Goal: Find specific page/section: Find specific page/section

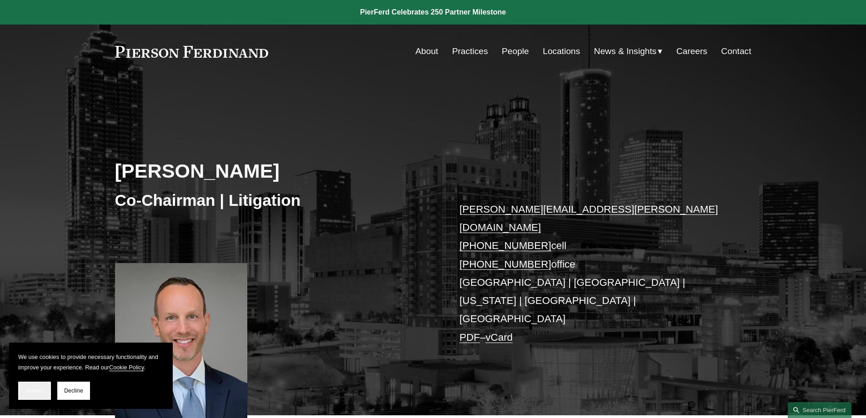
click at [33, 255] on span "Accept" at bounding box center [34, 391] width 17 height 6
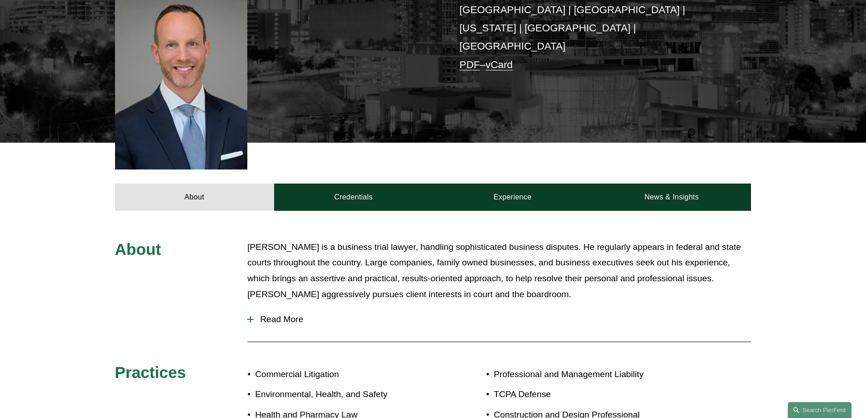
scroll to position [318, 0]
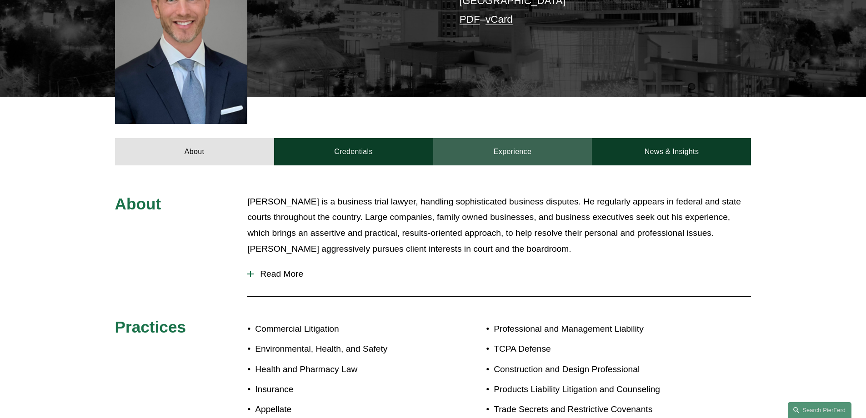
click at [416, 138] on link "Experience" at bounding box center [512, 151] width 159 height 27
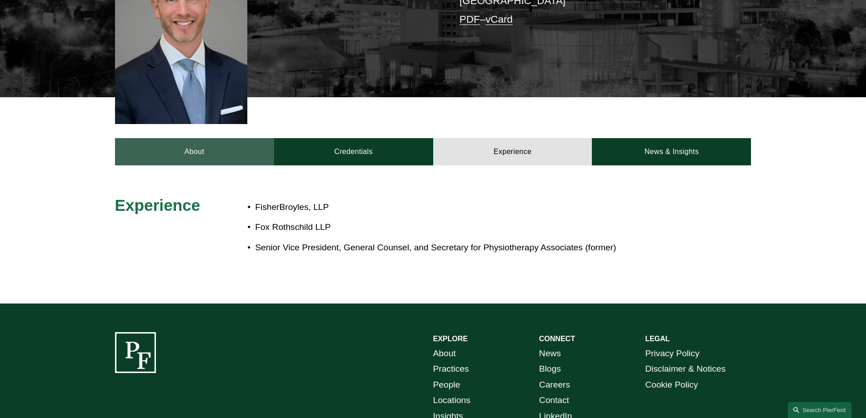
click at [188, 138] on link "About" at bounding box center [194, 151] width 159 height 27
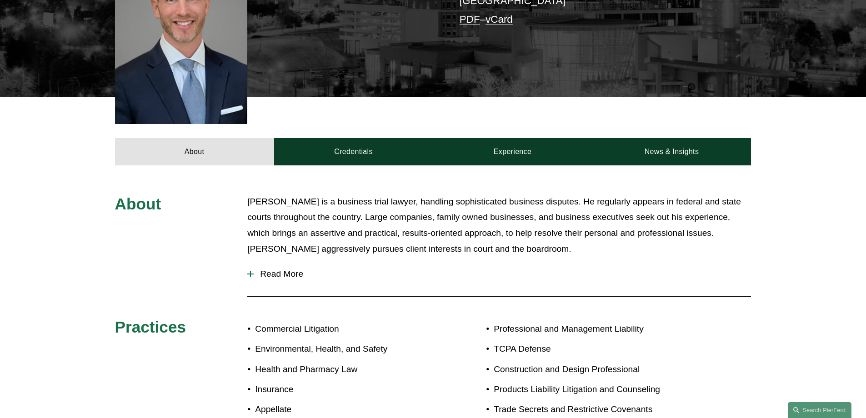
click at [260, 255] on span "Read More" at bounding box center [502, 274] width 497 height 10
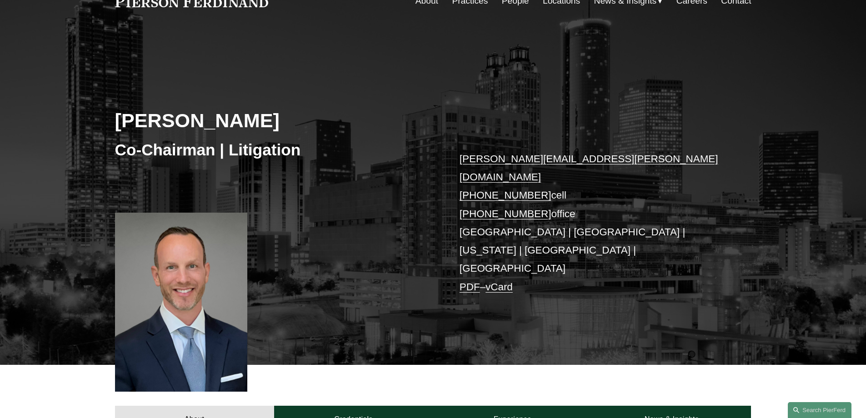
scroll to position [0, 0]
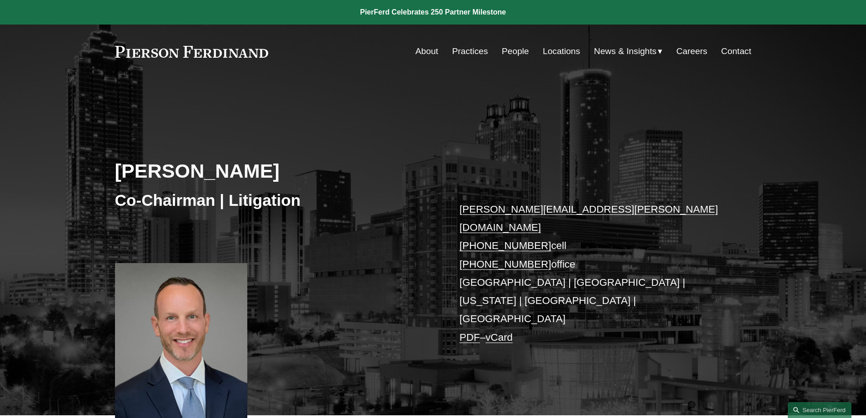
click at [416, 50] on link "People" at bounding box center [515, 51] width 27 height 17
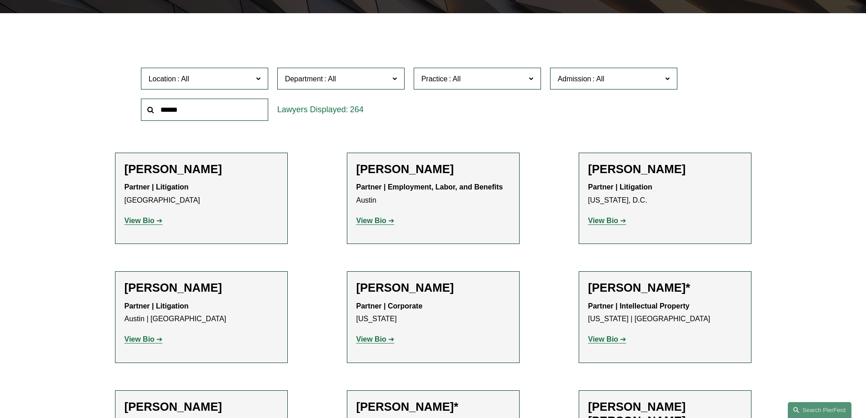
scroll to position [273, 0]
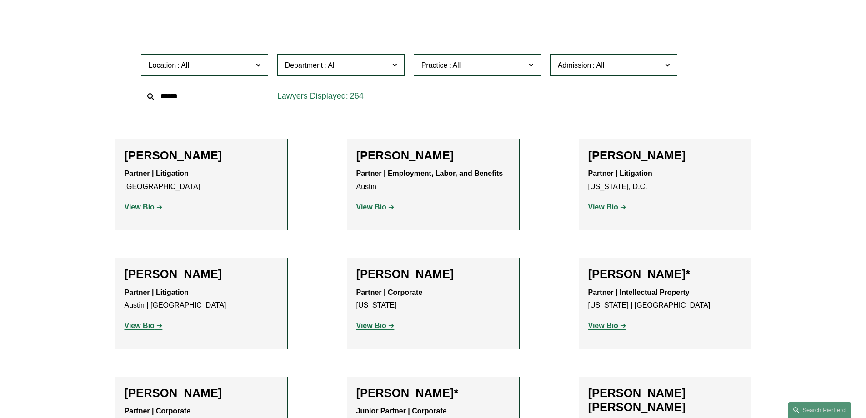
click at [192, 97] on input "text" at bounding box center [204, 96] width 127 height 22
type input "*****"
